Goal: Task Accomplishment & Management: Manage account settings

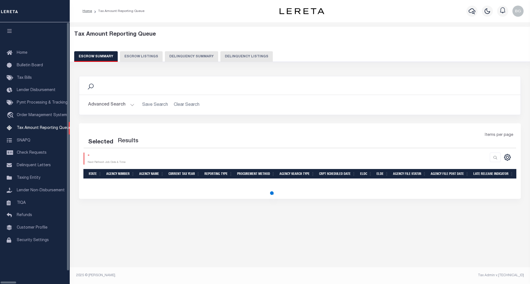
select select "100"
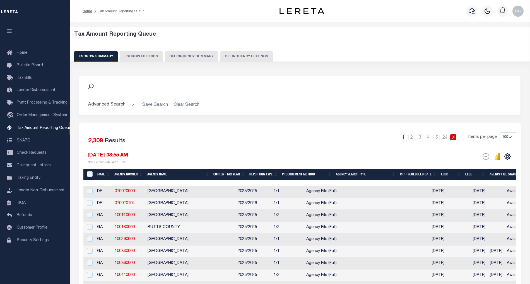
click at [238, 56] on button "Delinquency Listings" at bounding box center [246, 56] width 52 height 11
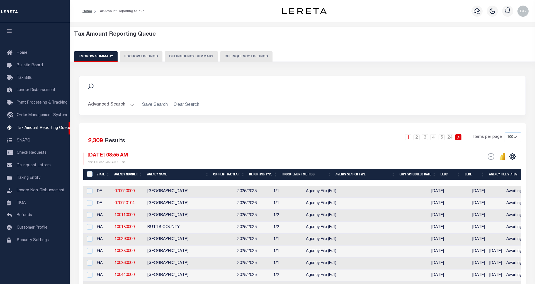
select select "100"
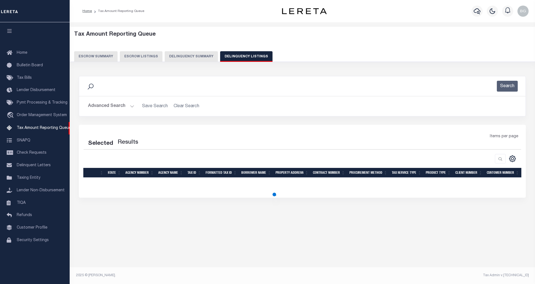
select select "100"
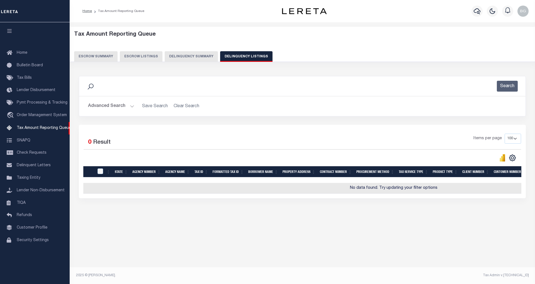
click at [132, 107] on button "Advanced Search" at bounding box center [111, 106] width 46 height 11
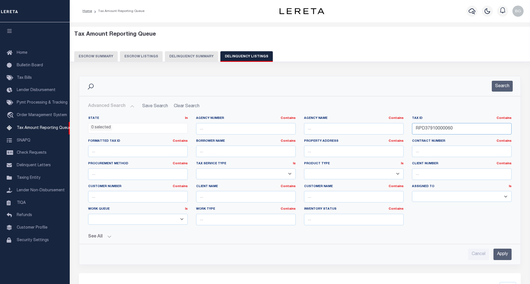
click at [427, 126] on input "RPD37910000060" at bounding box center [462, 128] width 100 height 11
paste input "9"
type input "RPD37910000090"
click at [501, 258] on input "Apply" at bounding box center [502, 254] width 18 height 11
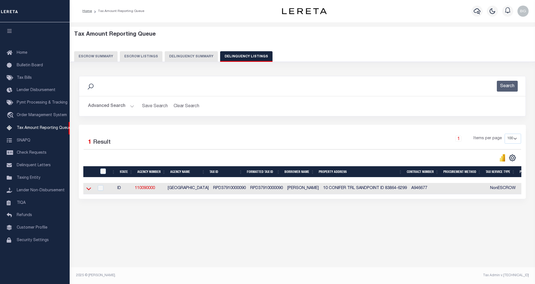
click at [88, 192] on icon at bounding box center [88, 189] width 5 height 6
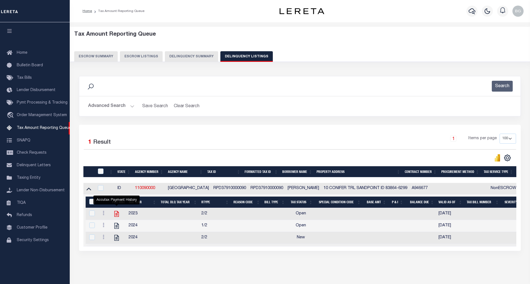
click at [117, 215] on icon "" at bounding box center [116, 213] width 7 height 7
checkbox input "true"
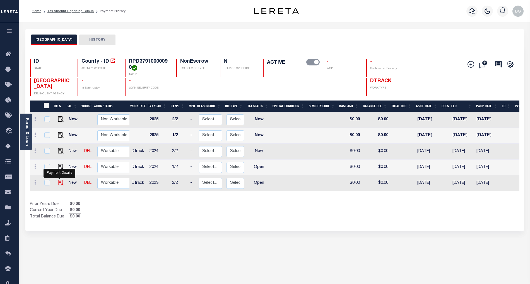
click at [59, 186] on img "" at bounding box center [61, 183] width 6 height 6
checkbox input "true"
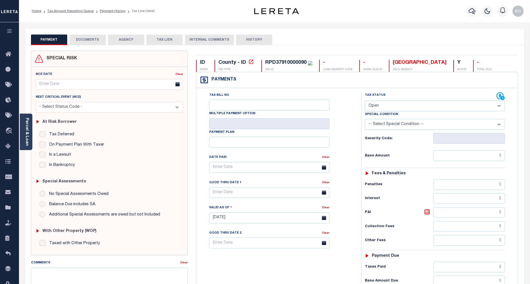
click at [375, 106] on select "- Select Status Code - Open Due/Unpaid Paid Incomplete No Tax Due Internal Refu…" at bounding box center [435, 106] width 140 height 11
select select "PYD"
click at [365, 101] on select "- Select Status Code - Open Due/Unpaid Paid Incomplete No Tax Due Internal Refu…" at bounding box center [435, 106] width 140 height 11
type input "[DATE]"
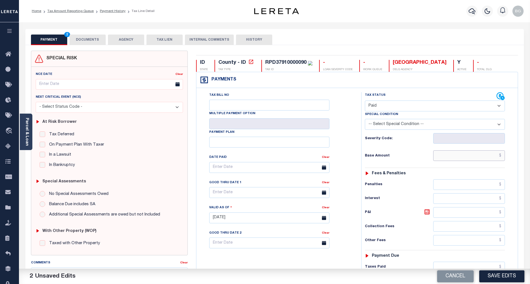
click at [476, 159] on input "text" at bounding box center [469, 156] width 72 height 11
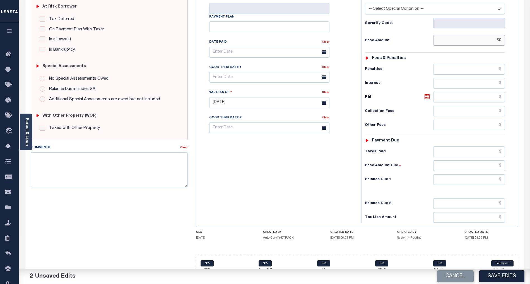
scroll to position [129, 0]
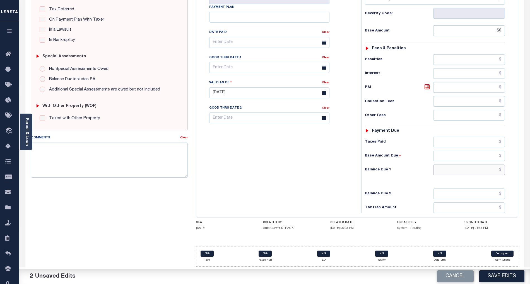
type input "$0.00"
click at [495, 172] on input "text" at bounding box center [469, 170] width 72 height 11
type input "$0.00"
click at [319, 171] on div "Tax Bill No Multiple Payment Option Payment Plan Clear" at bounding box center [277, 90] width 159 height 246
click at [74, 146] on textarea "Comments" at bounding box center [109, 160] width 157 height 35
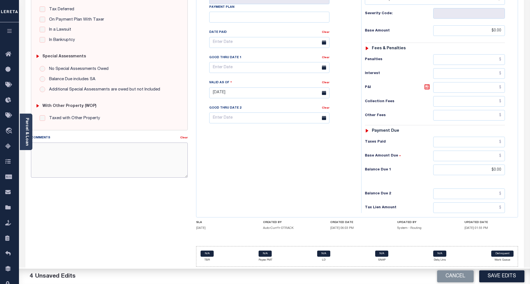
paste textarea "As per email response from tax office- TC Vana Balbin, Confirmed that taxes are…"
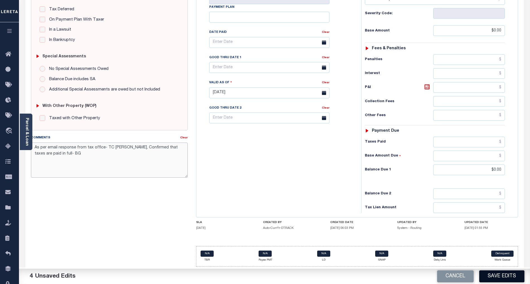
type textarea "As per email response from tax office- TC Vana Balbin, Confirmed that taxes are…"
click at [507, 278] on button "Save Edits" at bounding box center [501, 277] width 45 height 12
checkbox input "false"
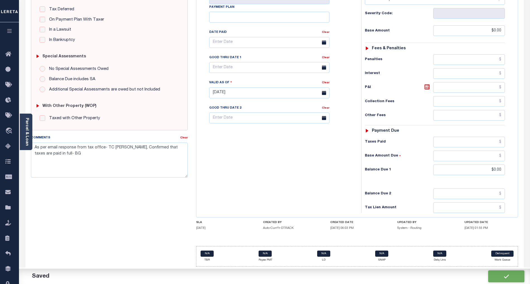
checkbox input "false"
type textarea "As per email response from tax office- TC Vana Balbin, Confirmed that taxes are…"
type input "$0"
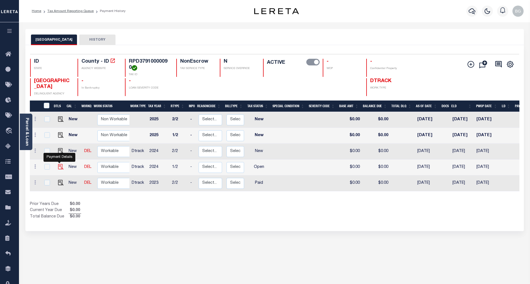
click at [58, 168] on img "" at bounding box center [61, 167] width 6 height 6
checkbox input "true"
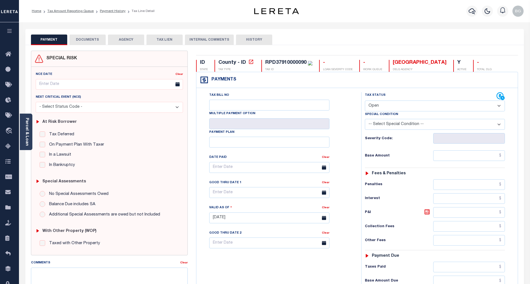
click at [379, 107] on select "- Select Status Code - Open Due/Unpaid Paid Incomplete No Tax Due Internal Refu…" at bounding box center [435, 106] width 140 height 11
select select "PYD"
click at [365, 101] on select "- Select Status Code - Open Due/Unpaid Paid Incomplete No Tax Due Internal Refu…" at bounding box center [435, 106] width 140 height 11
type input "[DATE]"
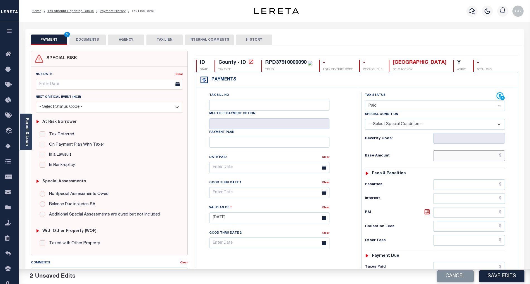
click at [479, 155] on input "text" at bounding box center [469, 156] width 72 height 11
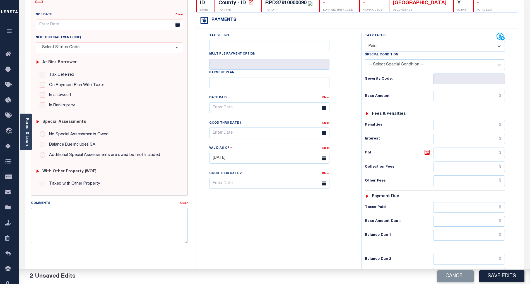
scroll to position [74, 0]
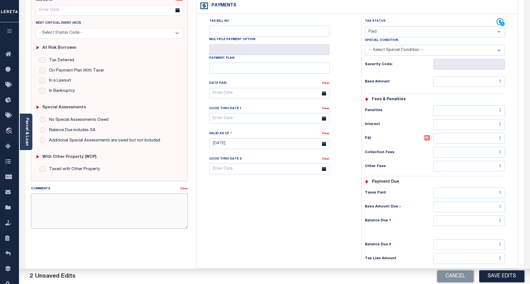
click at [84, 216] on textarea "Comments" at bounding box center [109, 211] width 157 height 35
paste textarea "As per email response from tax office- TC Vana Balbin, Confirmed that taxes are…"
type textarea "As per email response from tax office- TC Vana Balbin, Confirmed that taxes are…"
click at [476, 85] on input "text" at bounding box center [469, 81] width 72 height 11
paste input "1,904.75"
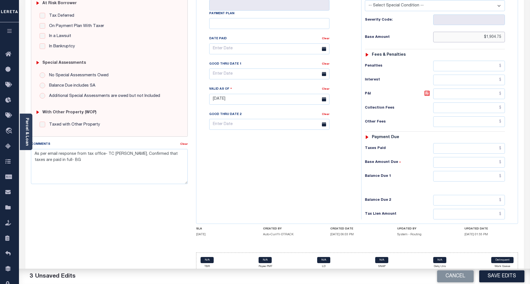
scroll to position [129, 0]
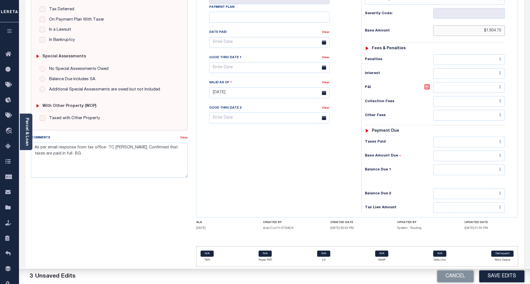
type input "$1,904.75"
click at [495, 171] on input "text" at bounding box center [469, 170] width 72 height 11
type input "$0.00"
click at [297, 171] on div "Tax Bill No Multiple Payment Option Payment Plan Clear" at bounding box center [277, 90] width 159 height 246
click at [511, 277] on button "Save Edits" at bounding box center [501, 277] width 45 height 12
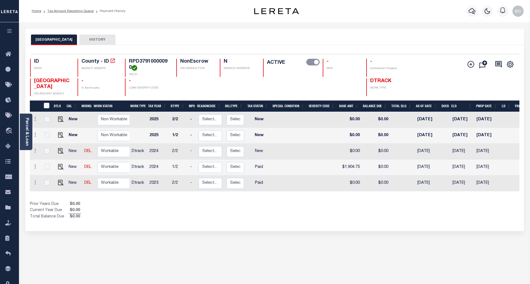
click at [55, 153] on link at bounding box center [59, 151] width 8 height 4
checkbox input "true"
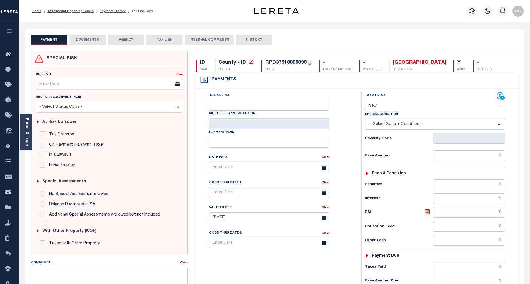
click at [392, 112] on select "- Select Status Code - Open Due/Unpaid Paid Incomplete No Tax Due Internal Refu…" at bounding box center [435, 106] width 140 height 11
select select "PYD"
click at [365, 101] on select "- Select Status Code - Open Due/Unpaid Paid Incomplete No Tax Due Internal Refu…" at bounding box center [435, 106] width 140 height 11
type input "[DATE]"
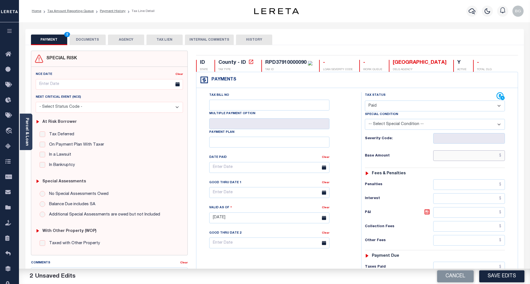
click at [491, 157] on input "text" at bounding box center [469, 156] width 72 height 11
paste input "1,904.75"
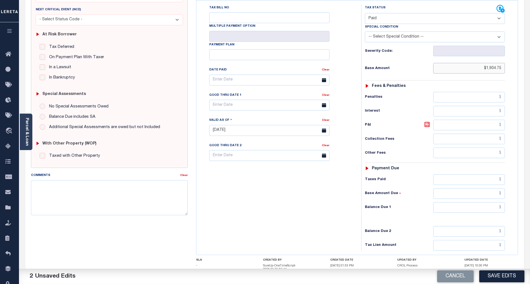
scroll to position [112, 0]
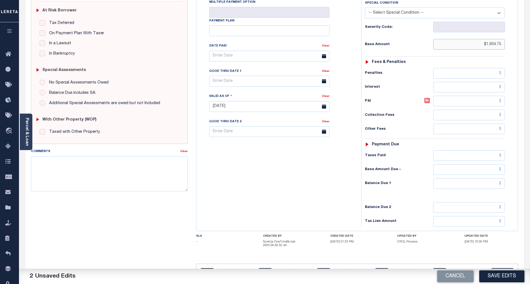
type input "$1,904.75"
click at [493, 188] on input "text" at bounding box center [469, 183] width 72 height 11
type input "$0.00"
click at [234, 184] on div "Tax Bill No Multiple Payment Option Payment Plan Clear" at bounding box center [277, 104] width 159 height 246
click at [182, 172] on textarea "Comments" at bounding box center [109, 173] width 157 height 35
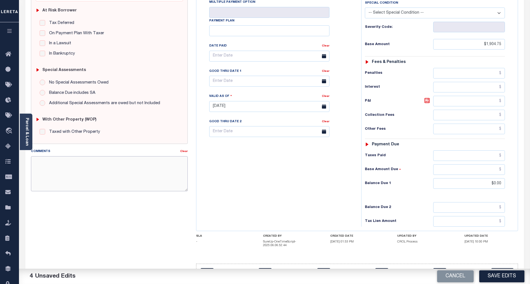
paste textarea "As per email response from tax office- TC Vana Balbin, Confirmed that taxes are…"
type textarea "As per email response from tax office- TC Vana Balbin, Confirmed that taxes are…"
click at [510, 278] on button "Save Edits" at bounding box center [501, 277] width 45 height 12
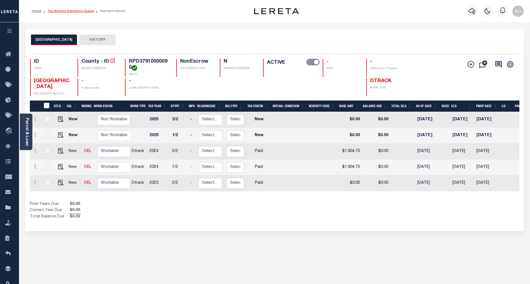
click at [68, 11] on link "Tax Amount Reporting Queue" at bounding box center [70, 10] width 46 height 3
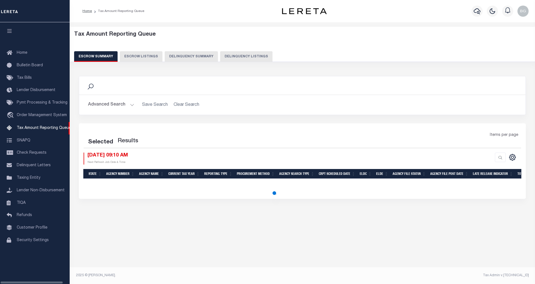
select select "100"
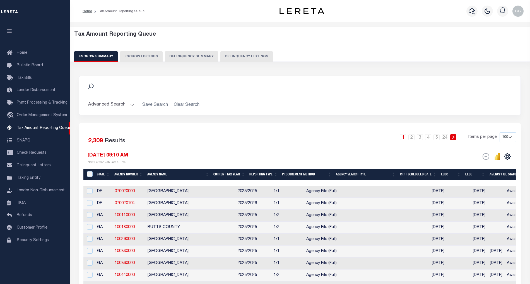
click at [253, 60] on button "Delinquency Listings" at bounding box center [246, 56] width 52 height 11
select select "100"
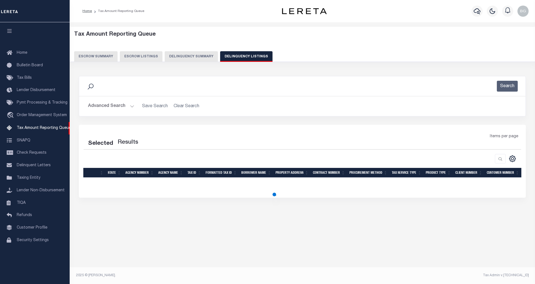
select select "100"
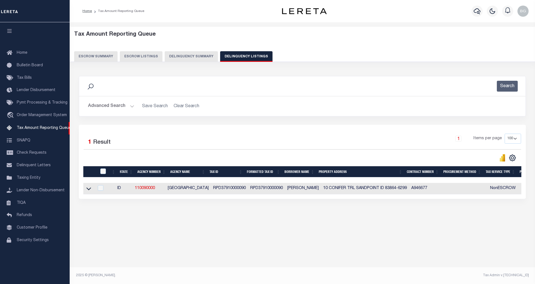
click at [85, 190] on td at bounding box center [88, 188] width 11 height 11
checkbox input "true"
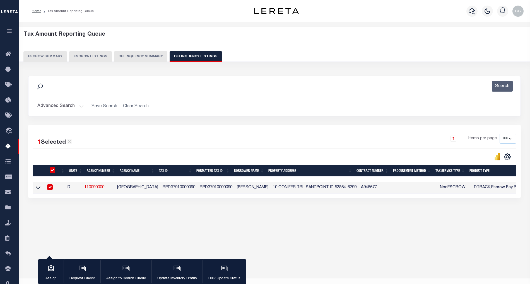
click at [51, 188] on input "checkbox" at bounding box center [50, 188] width 6 height 6
checkbox input "false"
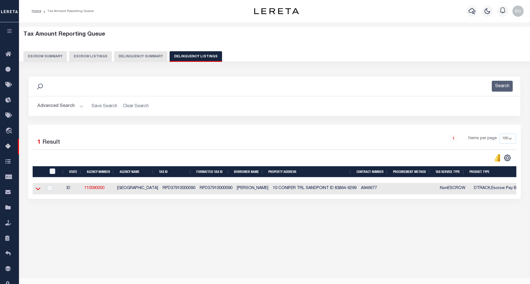
click at [36, 192] on icon at bounding box center [38, 189] width 5 height 6
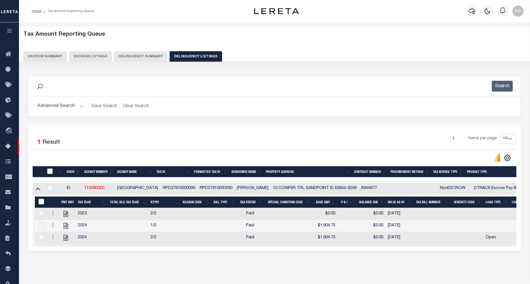
click at [47, 173] on input "checkbox" at bounding box center [50, 172] width 6 height 6
checkbox input "true"
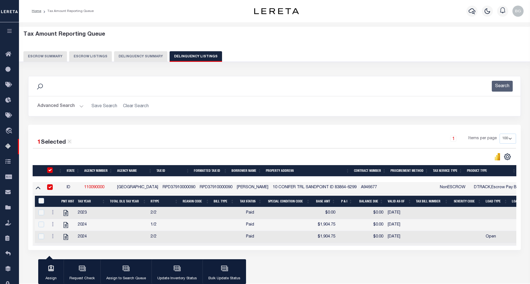
click at [40, 199] on th "&nbsp;" at bounding box center [41, 201] width 13 height 11
click at [42, 201] on input "&nbsp;" at bounding box center [41, 201] width 6 height 6
checkbox input "true"
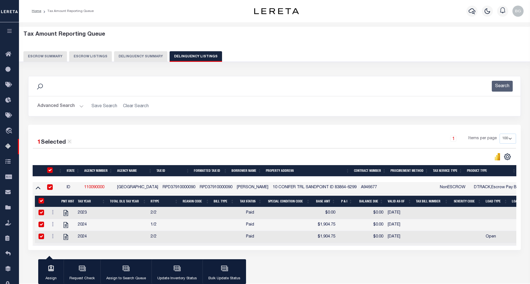
checkbox input "true"
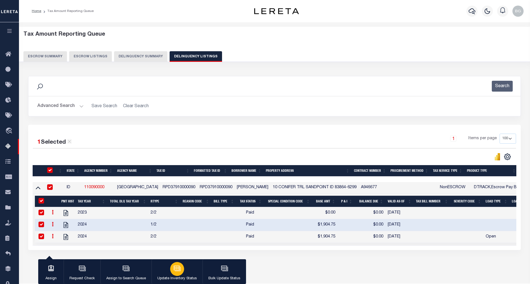
click at [187, 272] on button "Update Inventory Status" at bounding box center [176, 272] width 51 height 25
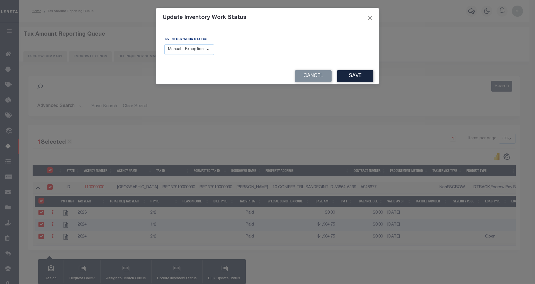
click at [205, 44] on div "Inventory Work Status Manual - Exception Pended - Awaiting Search Late Add Exce…" at bounding box center [189, 46] width 50 height 18
click at [203, 51] on select "Manual - Exception Pended - Awaiting Search Late Add Exception Completed" at bounding box center [189, 49] width 50 height 11
select select "4"
click at [164, 44] on select "Manual - Exception Pended - Awaiting Search Late Add Exception Completed" at bounding box center [189, 49] width 50 height 11
click at [358, 77] on button "Save" at bounding box center [355, 76] width 36 height 12
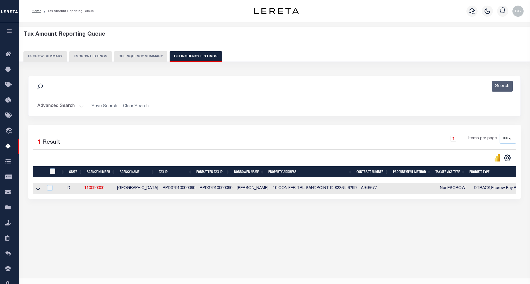
click at [78, 106] on button "Advanced Search" at bounding box center [60, 106] width 46 height 11
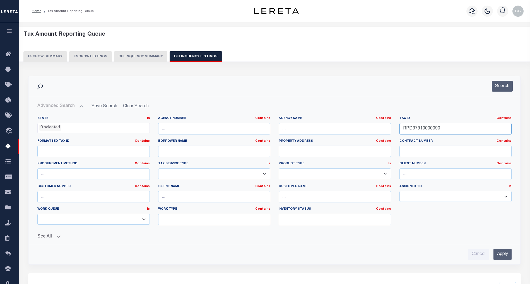
click at [419, 130] on input "RPD37910000090" at bounding box center [455, 128] width 112 height 11
paste input "10"
type input "RPD37910000100"
click at [502, 255] on input "Apply" at bounding box center [502, 254] width 18 height 11
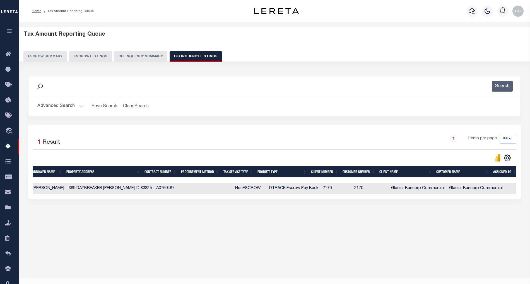
scroll to position [0, 83]
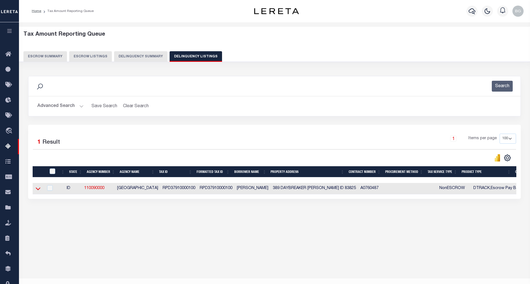
click at [38, 191] on icon at bounding box center [38, 189] width 5 height 3
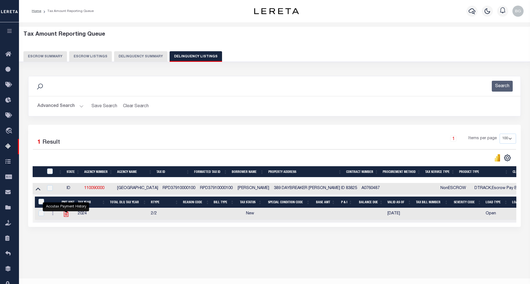
click at [67, 217] on icon "" at bounding box center [65, 213] width 7 height 7
checkbox input "true"
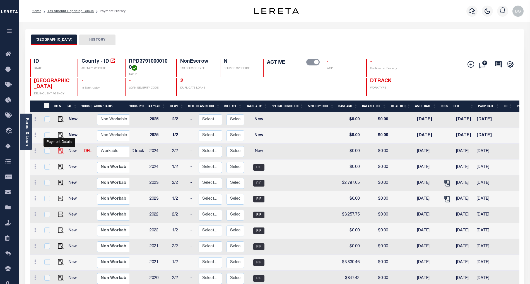
click at [58, 151] on img "" at bounding box center [61, 151] width 6 height 6
checkbox input "true"
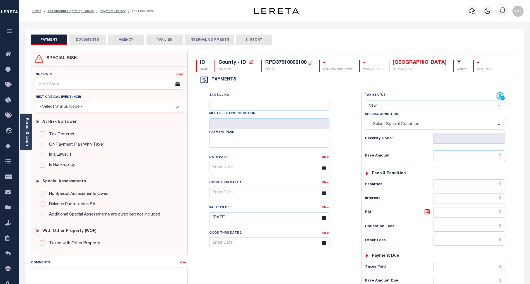
click at [372, 106] on select "- Select Status Code - Open Due/Unpaid Paid Incomplete No Tax Due Internal Refu…" at bounding box center [435, 106] width 140 height 11
select select "PYD"
click at [365, 101] on select "- Select Status Code - Open Due/Unpaid Paid Incomplete No Tax Due Internal Refu…" at bounding box center [435, 106] width 140 height 11
type input "[DATE]"
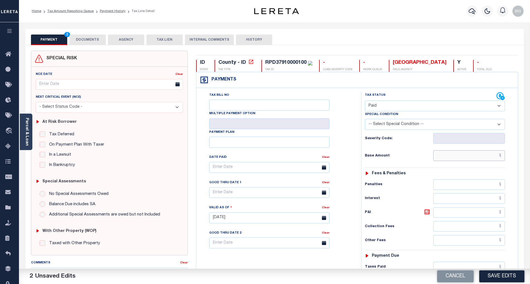
click at [478, 155] on input "text" at bounding box center [469, 156] width 72 height 11
paste input "2,931.2"
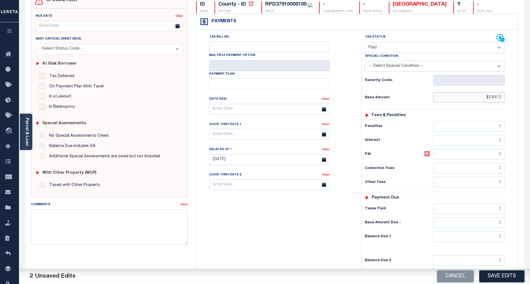
scroll to position [133, 0]
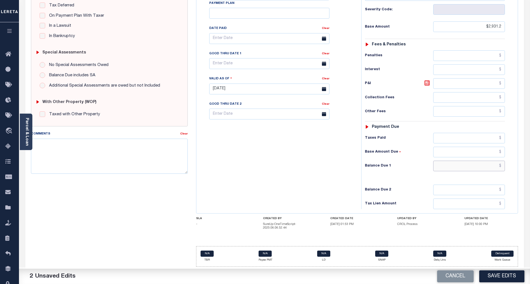
type input "$2,931.20"
click at [495, 169] on input "text" at bounding box center [469, 166] width 72 height 11
type input "$"
type input "$0.00"
click at [330, 152] on div "Tax Bill No Multiple Payment Option Payment Plan Clear" at bounding box center [277, 86] width 159 height 246
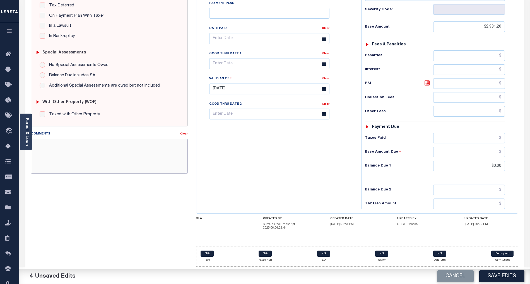
click at [119, 151] on textarea "Comments" at bounding box center [109, 156] width 157 height 35
click at [180, 156] on textarea "Comments" at bounding box center [109, 156] width 157 height 35
paste textarea "As per email response from tax office- TC Vana Balbin, Confirmed that taxes are…"
type textarea "As per email response from tax office- TC Vana Balbin, Confirmed that taxes are…"
click at [509, 276] on button "Save Edits" at bounding box center [501, 277] width 45 height 12
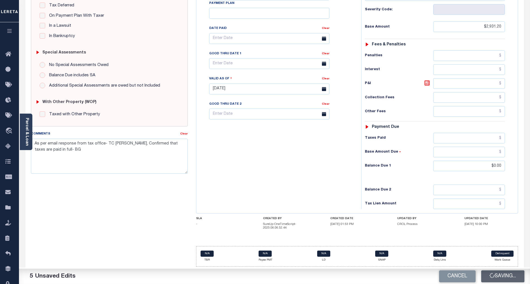
checkbox input "false"
type textarea "As per email response from tax office- TC Vana Balbin, Confirmed that taxes are…"
type input "$2,931.2"
type input "$0"
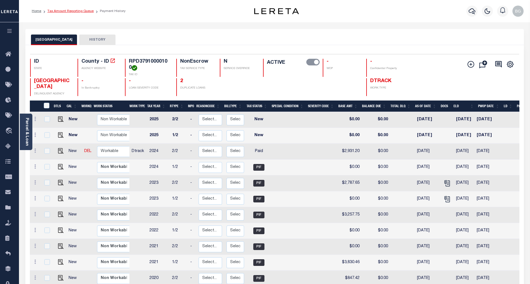
click at [59, 9] on link "Tax Amount Reporting Queue" at bounding box center [70, 10] width 46 height 3
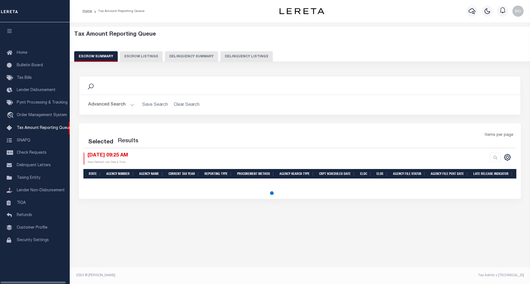
click at [245, 55] on button "Delinquency Listings" at bounding box center [246, 56] width 52 height 11
select select "100"
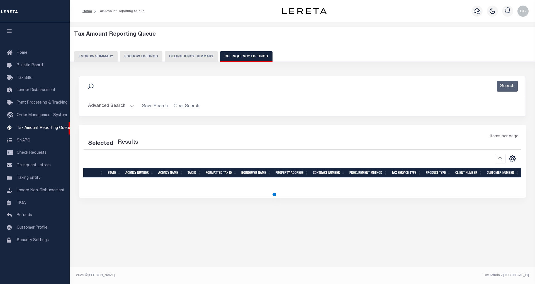
select select "100"
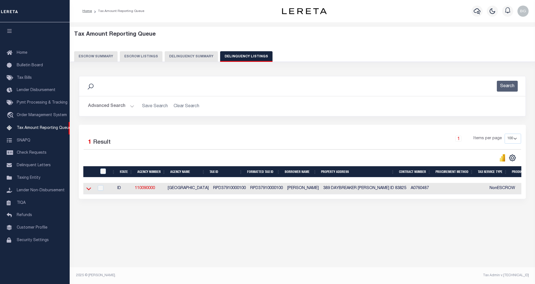
click at [89, 191] on icon at bounding box center [88, 189] width 5 height 3
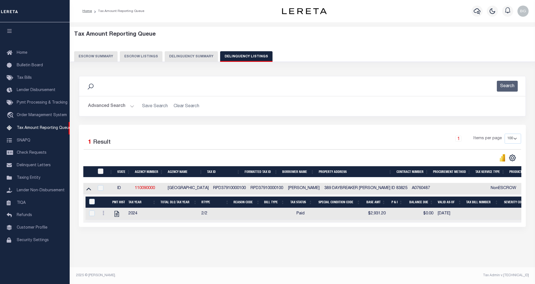
click at [100, 172] on input "checkbox" at bounding box center [101, 172] width 6 height 6
checkbox input "true"
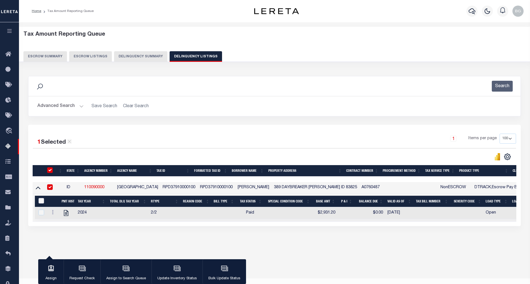
click at [39, 202] on input "&nbsp;" at bounding box center [41, 201] width 6 height 6
checkbox input "true"
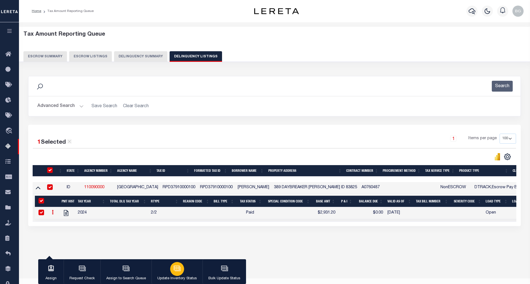
click at [176, 272] on icon "button" at bounding box center [176, 268] width 7 height 7
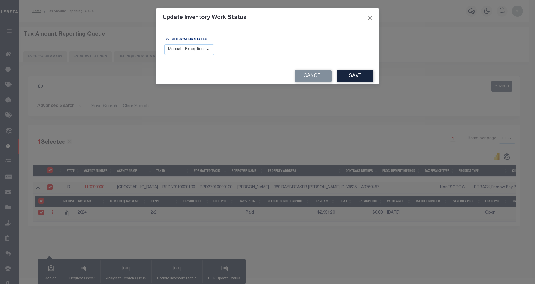
click at [201, 50] on select "Manual - Exception Pended - Awaiting Search Late Add Exception Completed" at bounding box center [189, 49] width 50 height 11
select select "4"
click at [164, 44] on select "Manual - Exception Pended - Awaiting Search Late Add Exception Completed" at bounding box center [189, 49] width 50 height 11
click at [362, 77] on button "Save" at bounding box center [355, 76] width 36 height 12
